Goal: Task Accomplishment & Management: Use online tool/utility

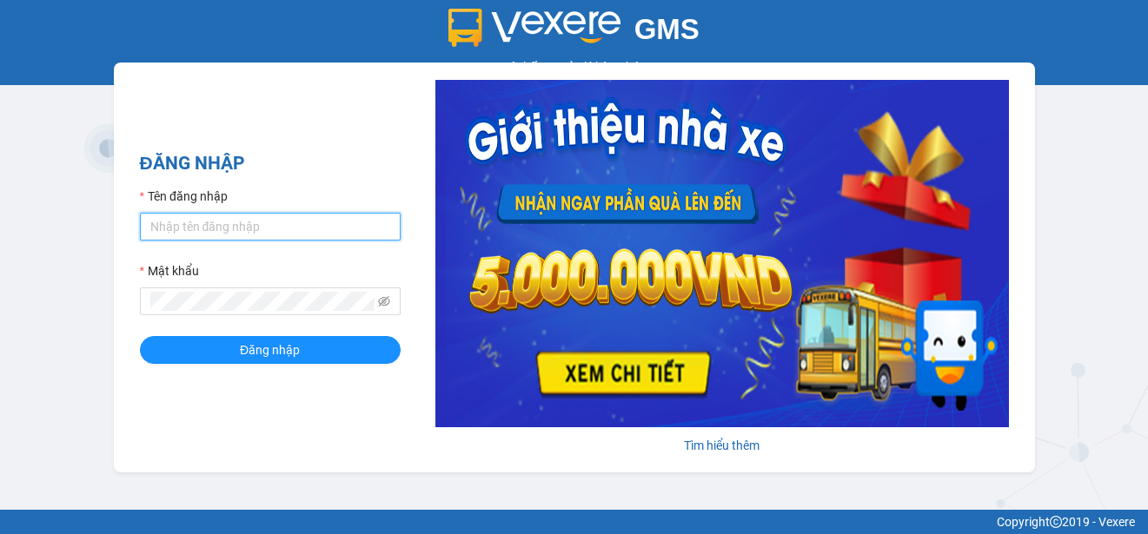
type input "ttngoc.halan"
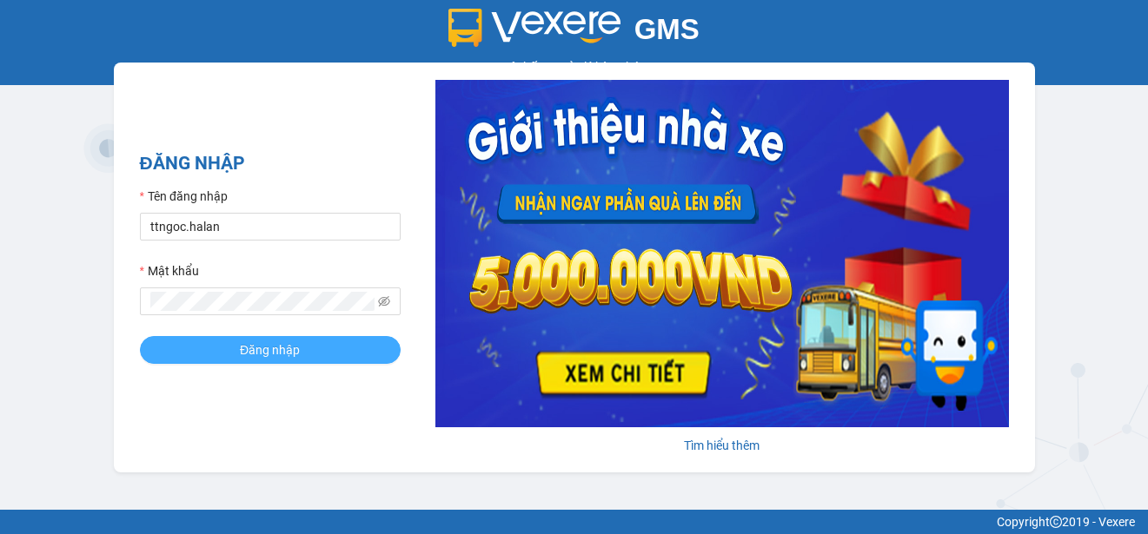
click at [261, 345] on span "Đăng nhập" at bounding box center [270, 350] width 60 height 19
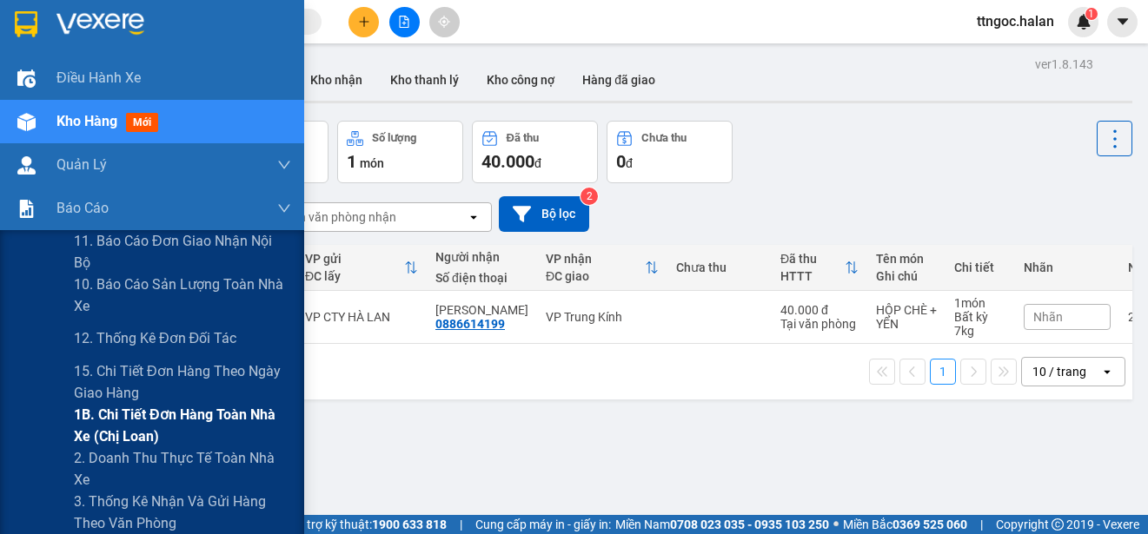
click at [108, 416] on span "1B. Chi tiết đơn hàng toàn nhà xe (chị loan)" at bounding box center [182, 425] width 217 height 43
